Goal: Information Seeking & Learning: Learn about a topic

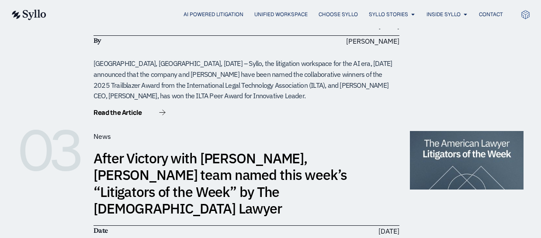
scroll to position [306, 0]
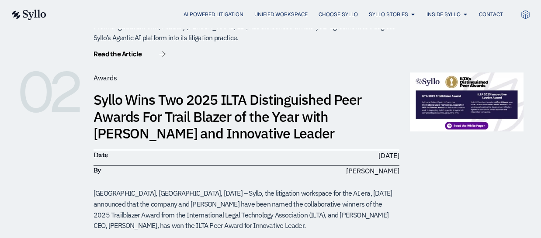
click at [205, 53] on div "Read the Article" at bounding box center [247, 54] width 306 height 11
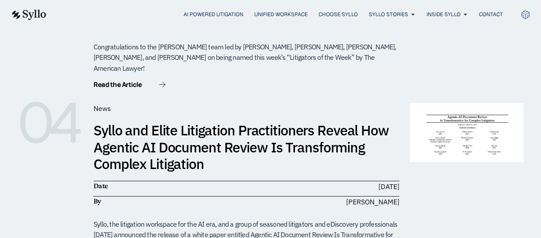
scroll to position [655, 0]
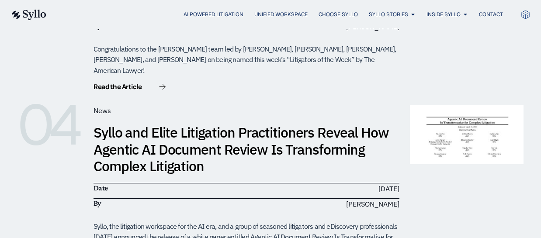
click at [267, 123] on link "Syllo and Elite Litigation Practitioners Reveal How Agentic AI Document Review …" at bounding box center [241, 149] width 295 height 52
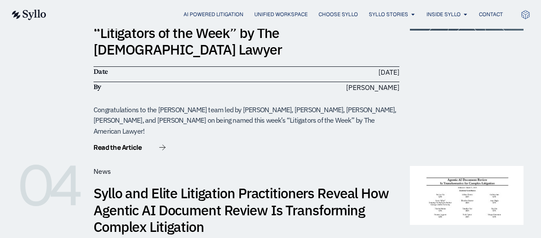
scroll to position [568, 0]
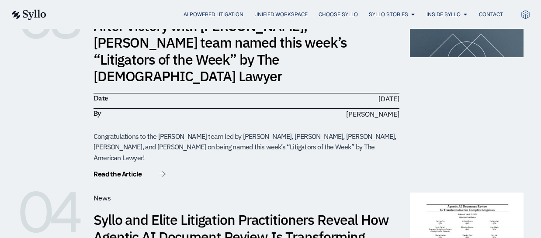
click at [23, 12] on img at bounding box center [28, 15] width 36 height 10
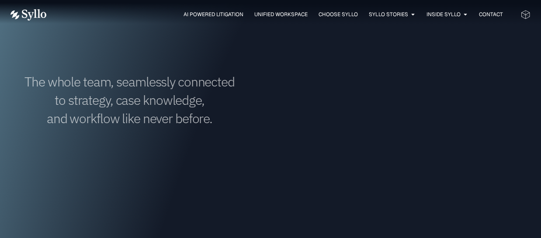
scroll to position [350, 0]
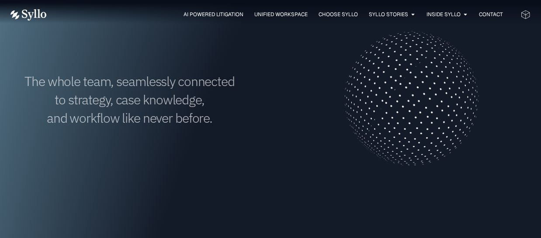
click at [14, 13] on img at bounding box center [28, 14] width 36 height 11
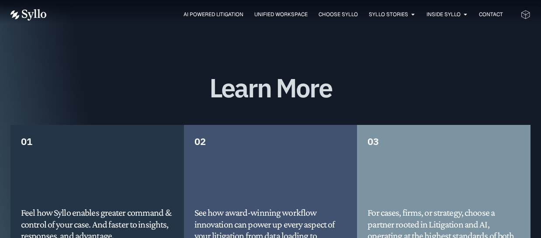
scroll to position [2141, 0]
